Goal: Find specific page/section: Find specific page/section

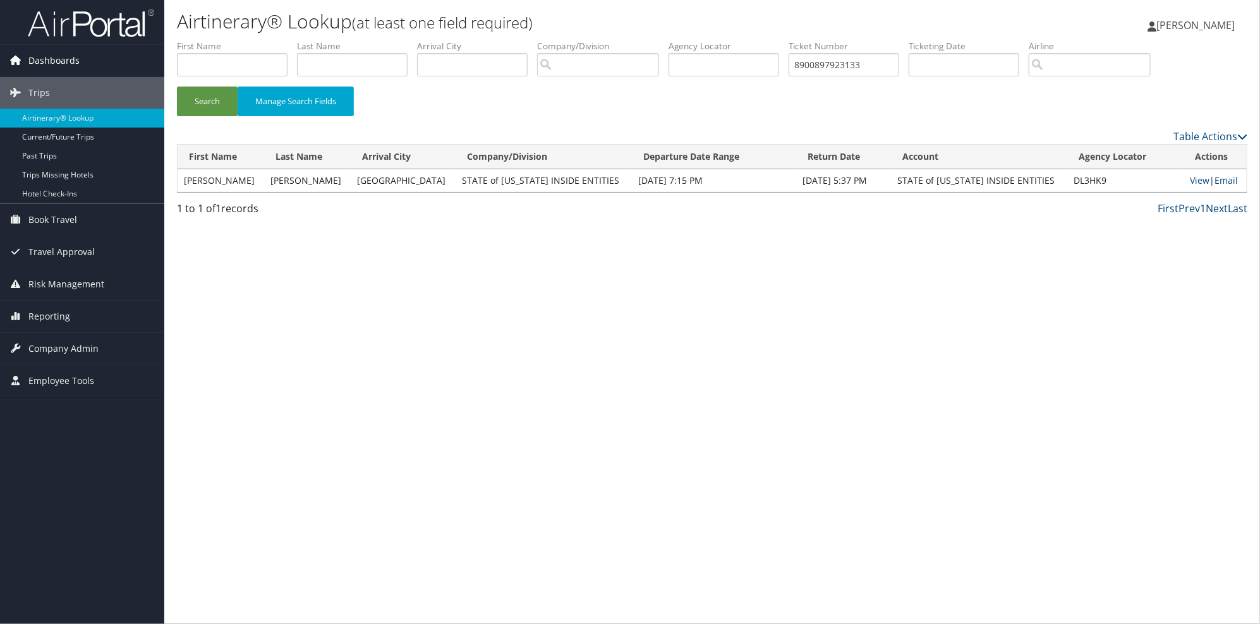
click at [68, 61] on span "Dashboards" at bounding box center [53, 61] width 51 height 32
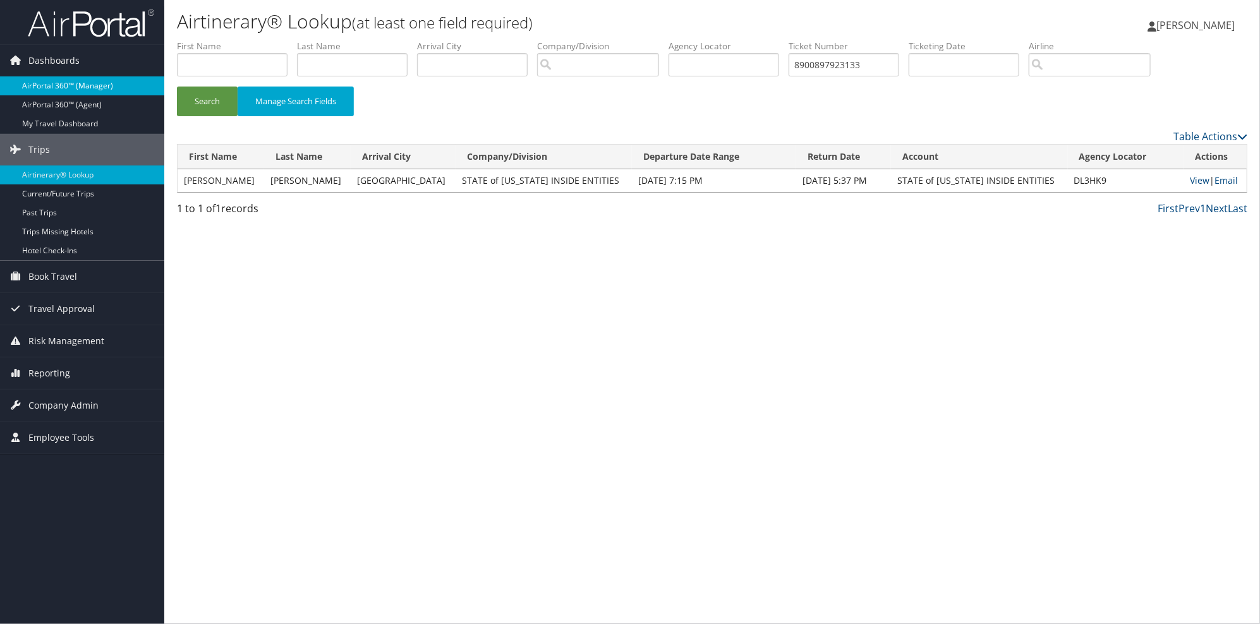
click at [81, 87] on link "AirPortal 360™ (Manager)" at bounding box center [82, 85] width 164 height 19
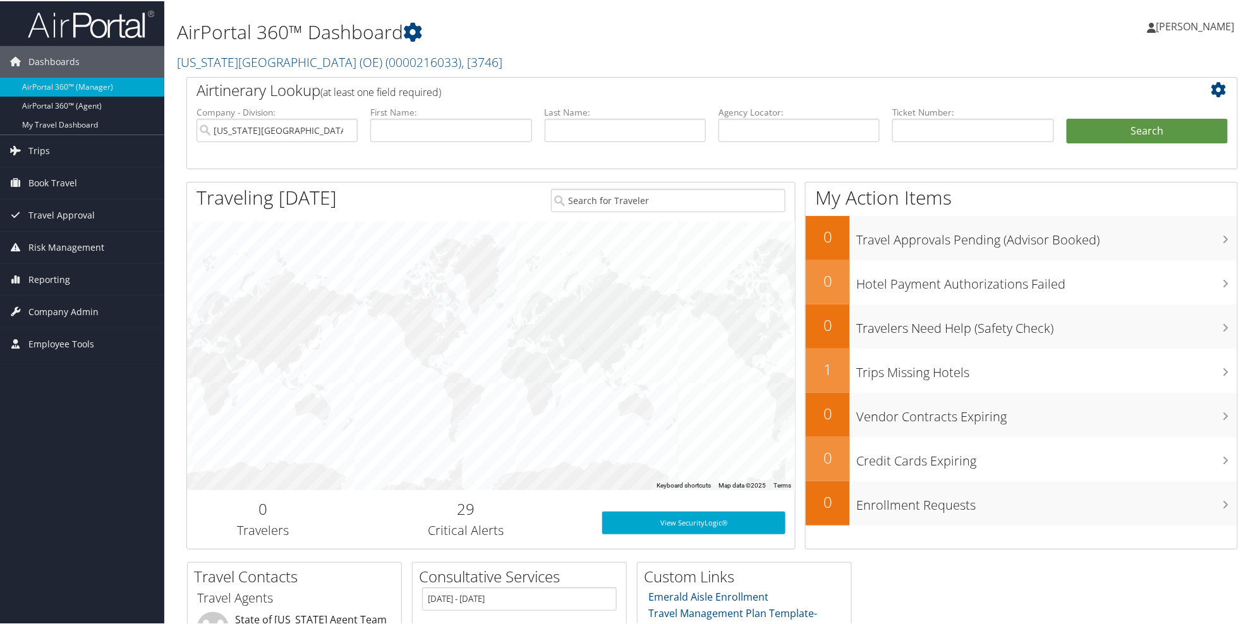
click at [559, 47] on div "AirPortal 360™ Dashboard [US_STATE][GEOGRAPHIC_DATA] (OE) ( 0000216033 ) , [ 37…" at bounding box center [534, 38] width 714 height 64
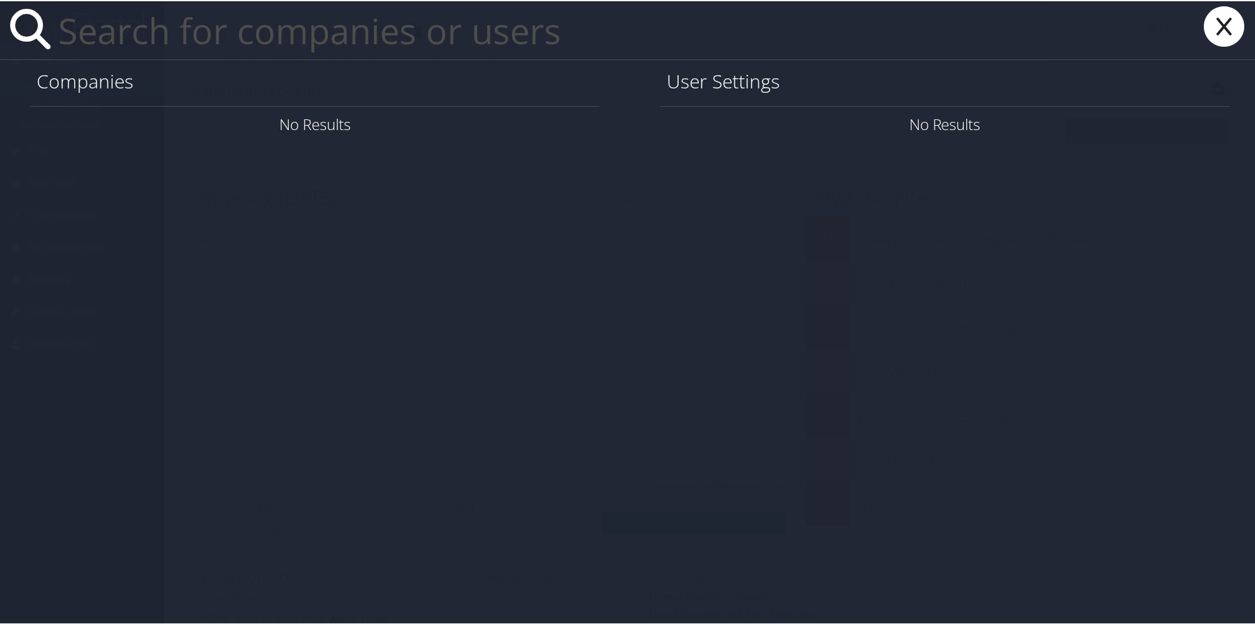
click at [539, 46] on input "text" at bounding box center [549, 29] width 992 height 58
type input "s"
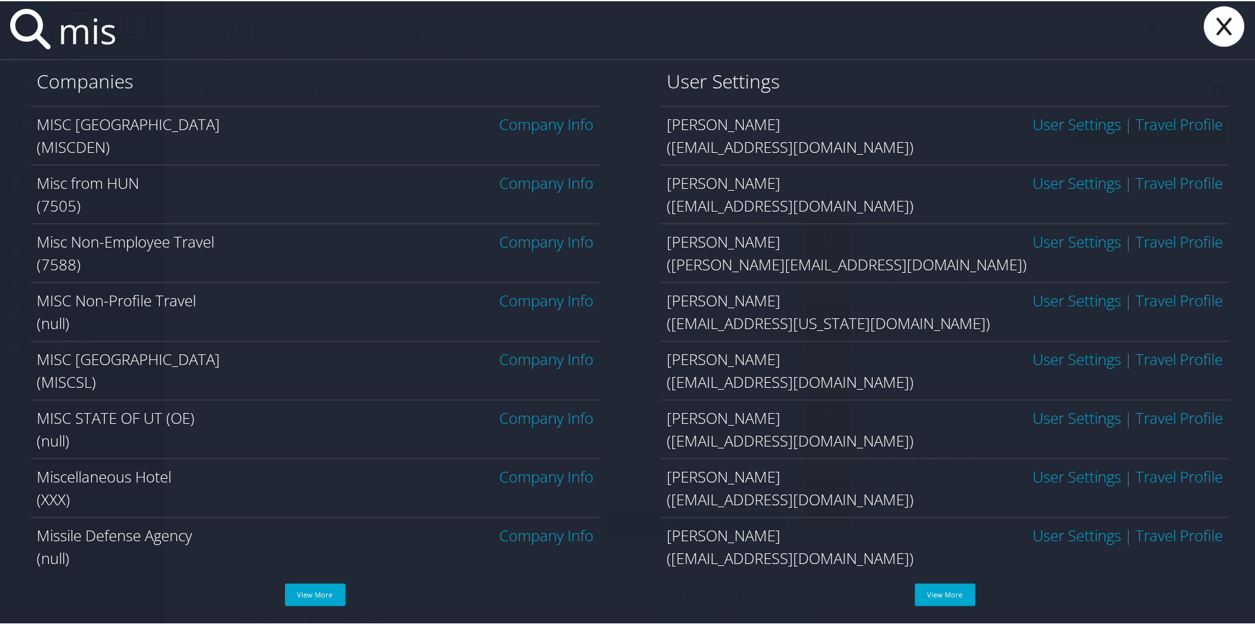
scroll to position [119, 0]
type input "mis"
click at [530, 356] on link "Company Info" at bounding box center [546, 356] width 94 height 21
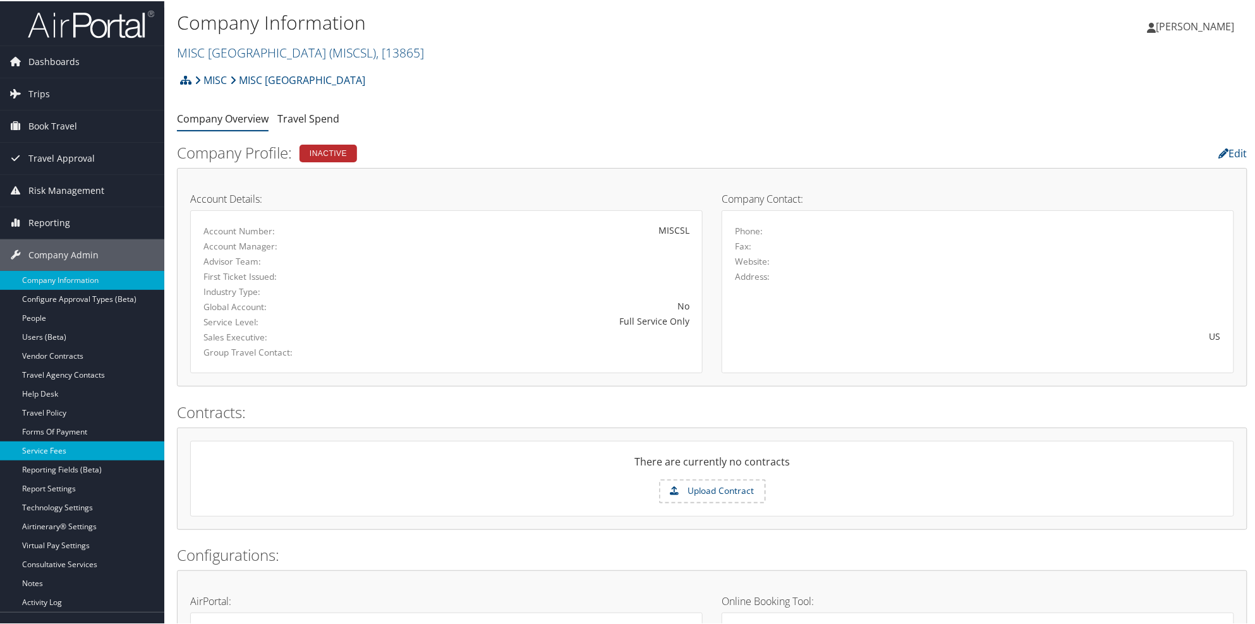
click at [53, 455] on link "Service Fees" at bounding box center [82, 450] width 164 height 19
